Goal: Task Accomplishment & Management: Use online tool/utility

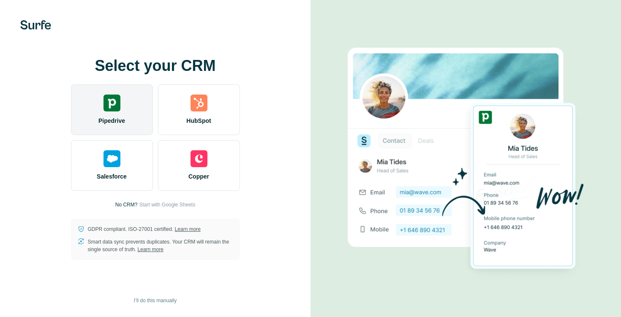
click at [135, 111] on div "Pipedrive" at bounding box center [112, 110] width 82 height 51
